Goal: Check status: Check status

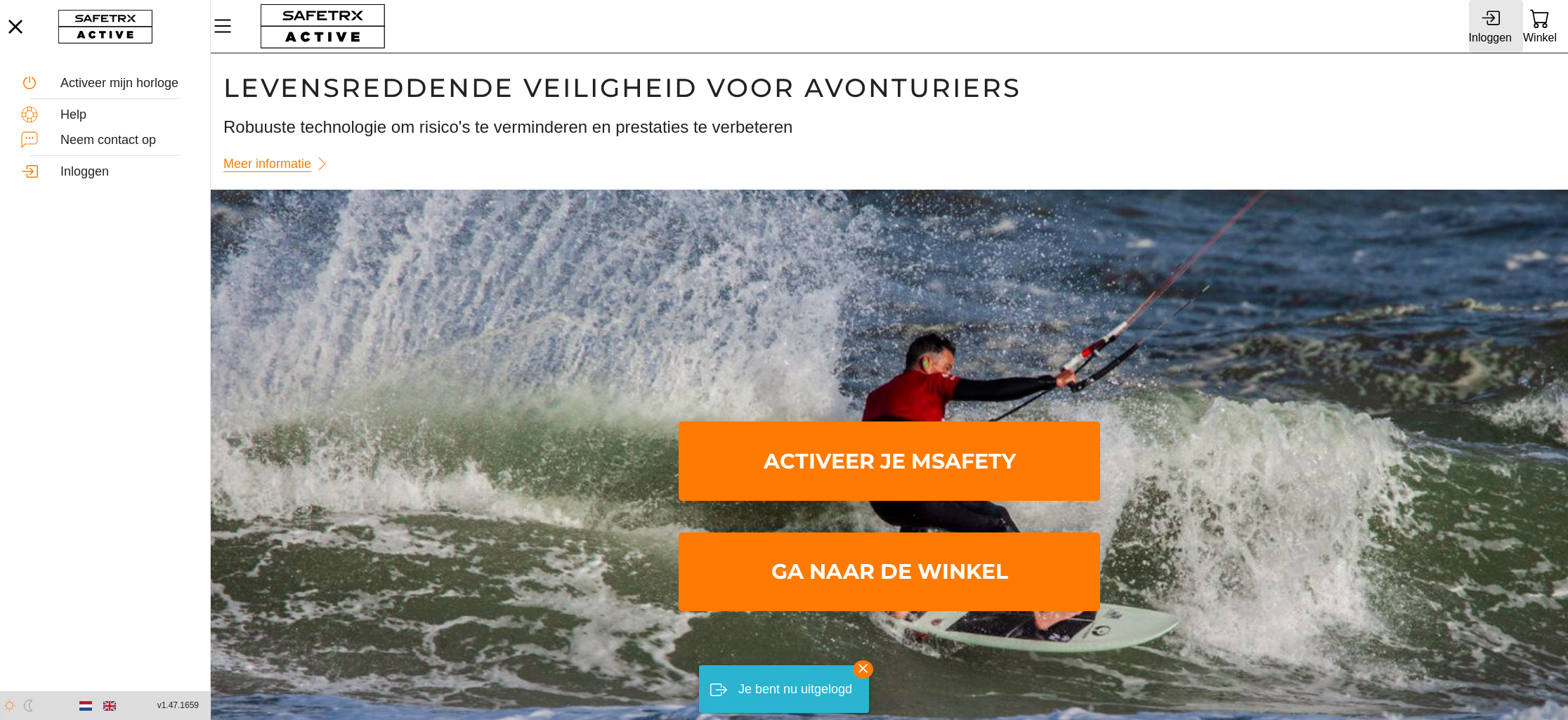
click at [1491, 24] on icon at bounding box center [1490, 18] width 19 height 19
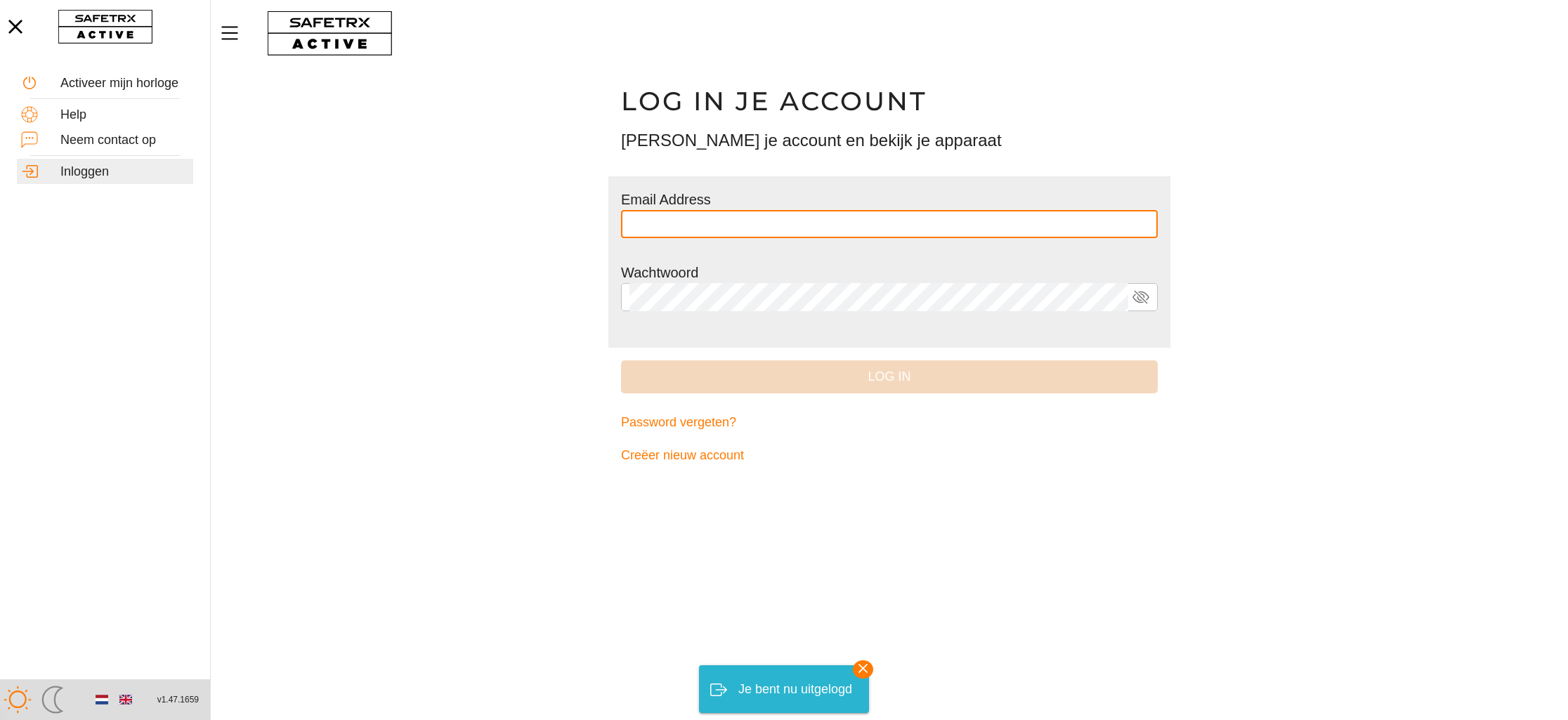
click at [686, 217] on input "text" at bounding box center [889, 224] width 520 height 28
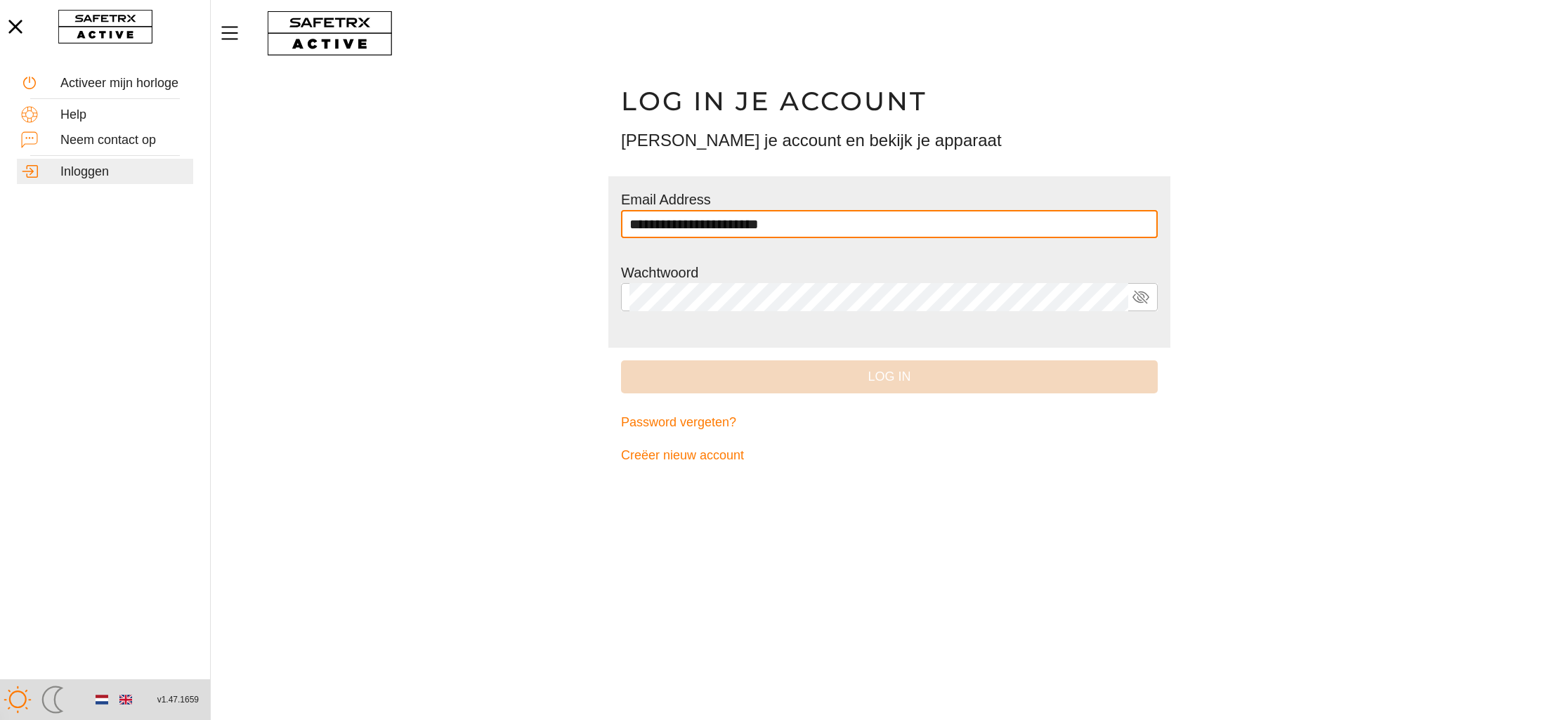
type input "**********"
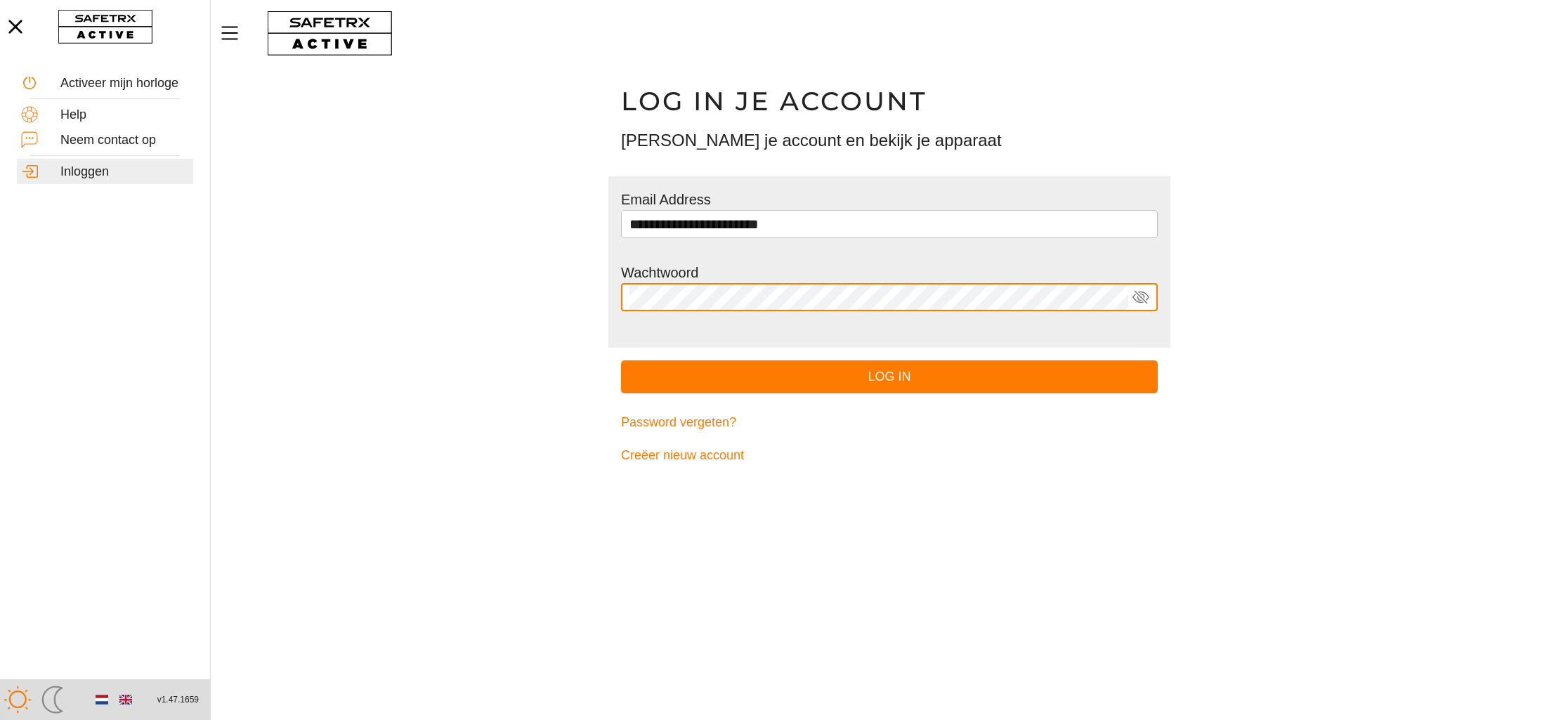
click at [621, 360] on button "Log in" at bounding box center [889, 376] width 536 height 33
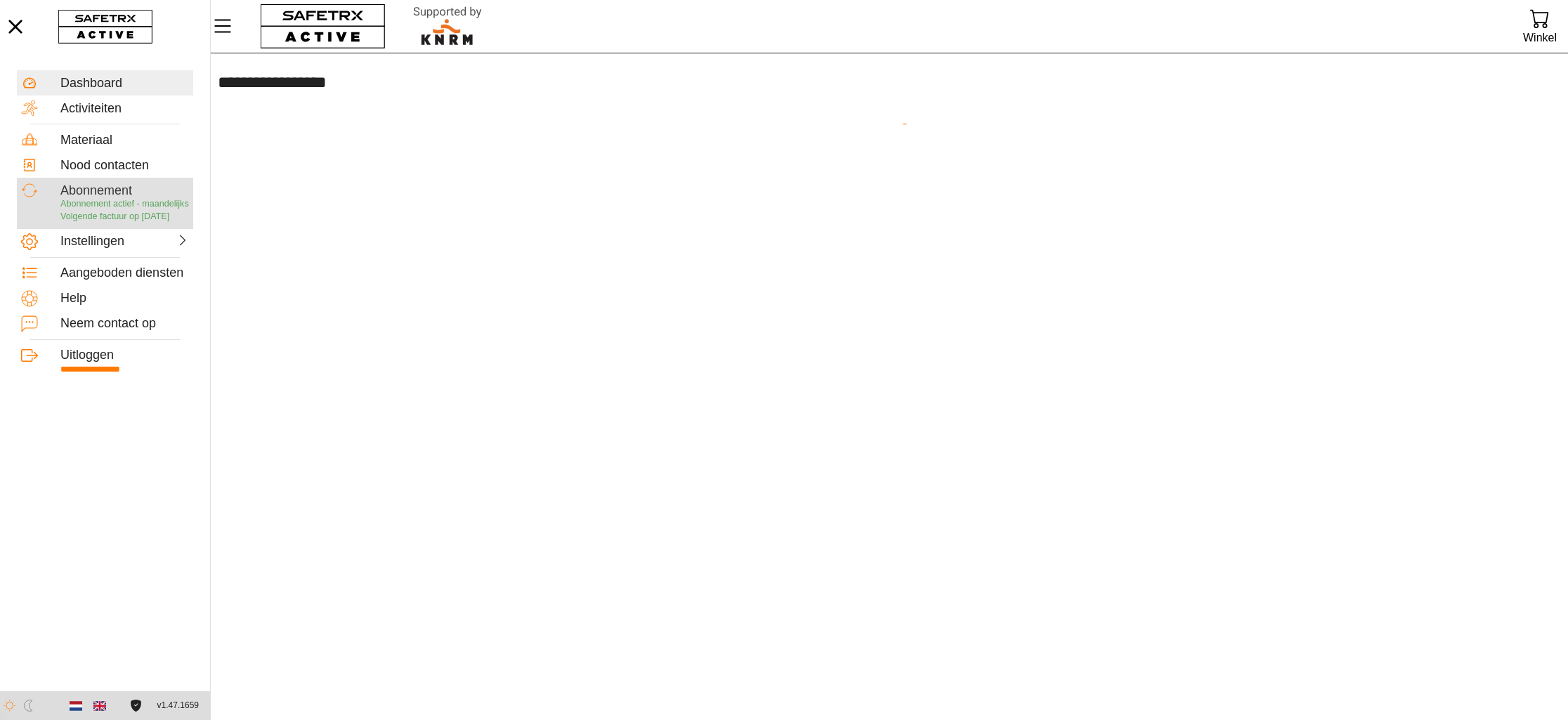
click at [89, 209] on span "Abonnement actief - maandelijks" at bounding box center [124, 204] width 129 height 10
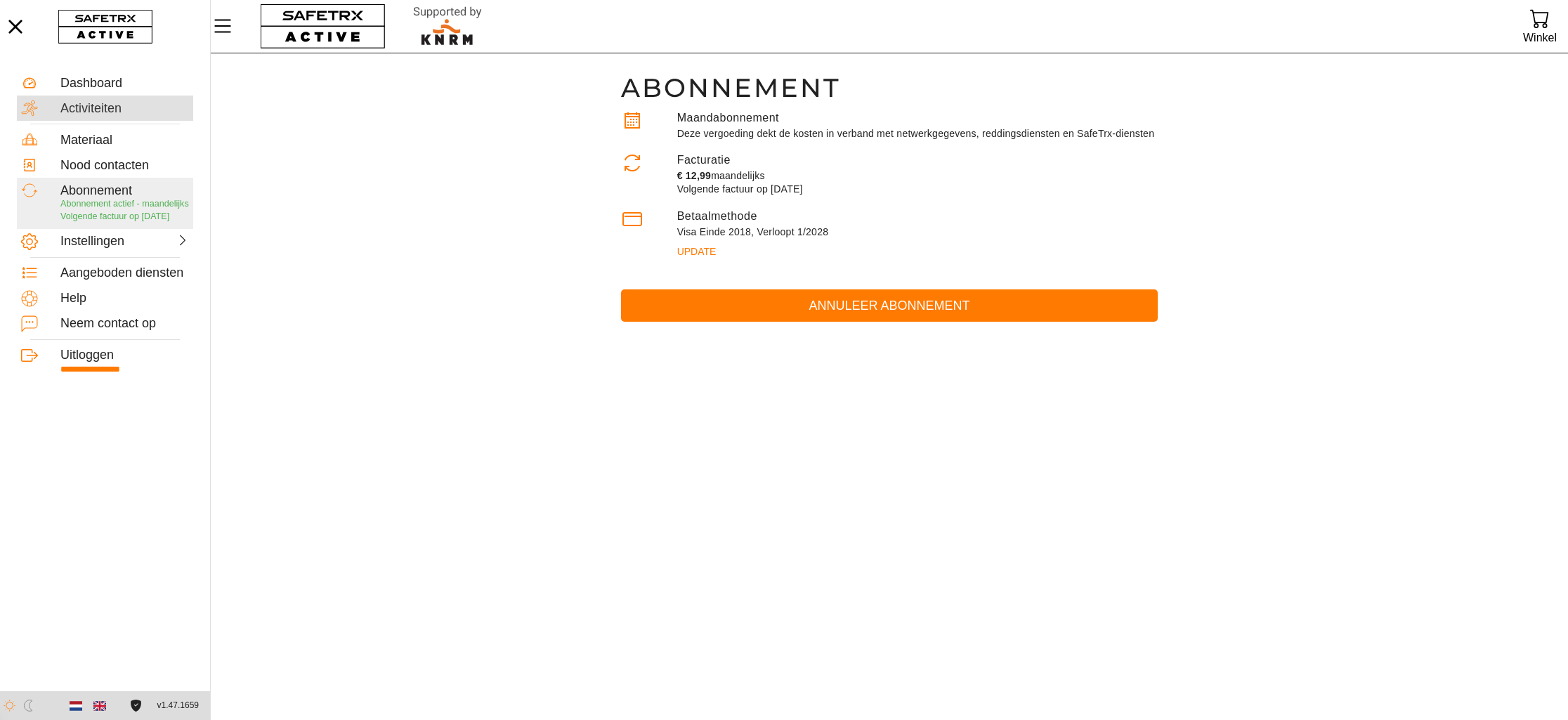
click at [88, 113] on div "Activiteiten" at bounding box center [124, 109] width 129 height 15
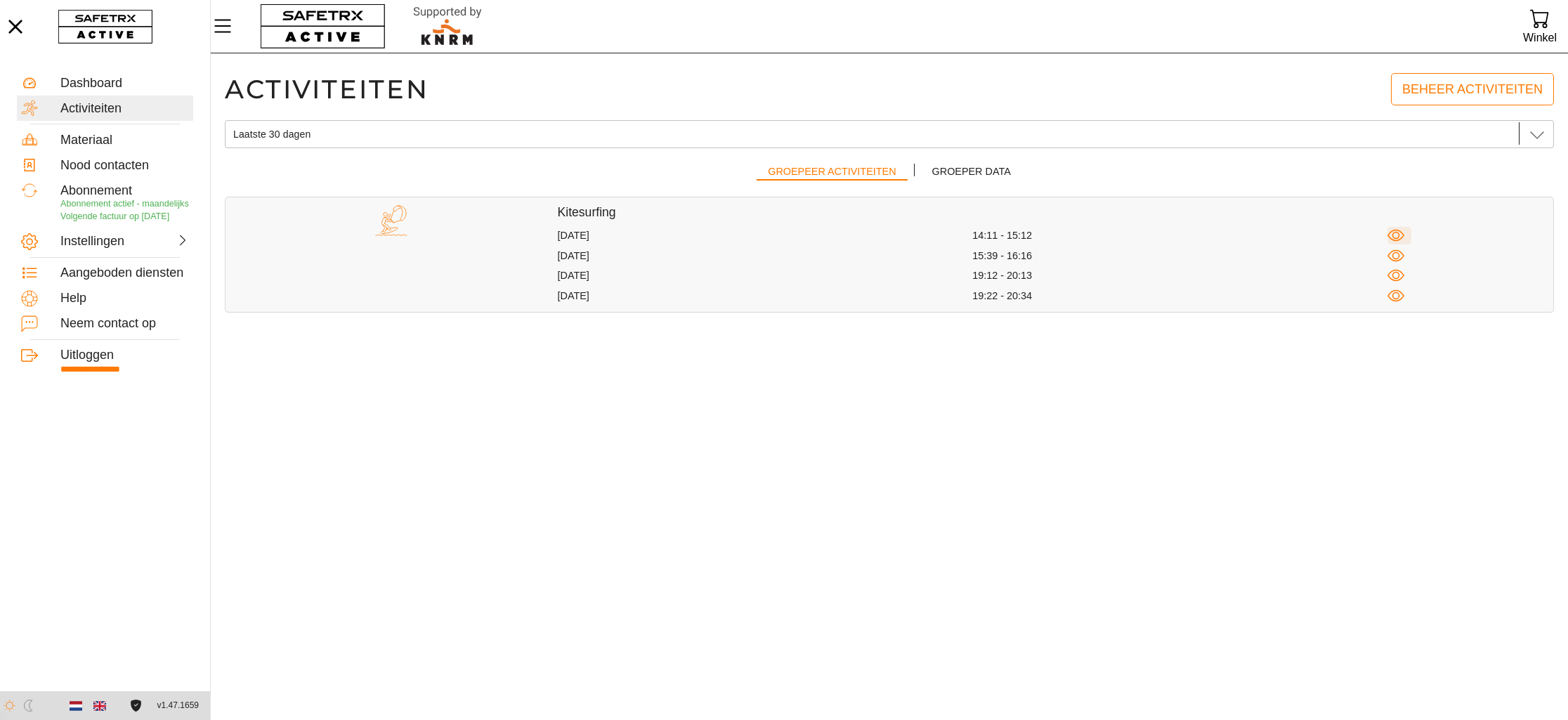
click at [1395, 233] on icon "button" at bounding box center [1396, 236] width 18 height 18
